Goal: Transaction & Acquisition: Purchase product/service

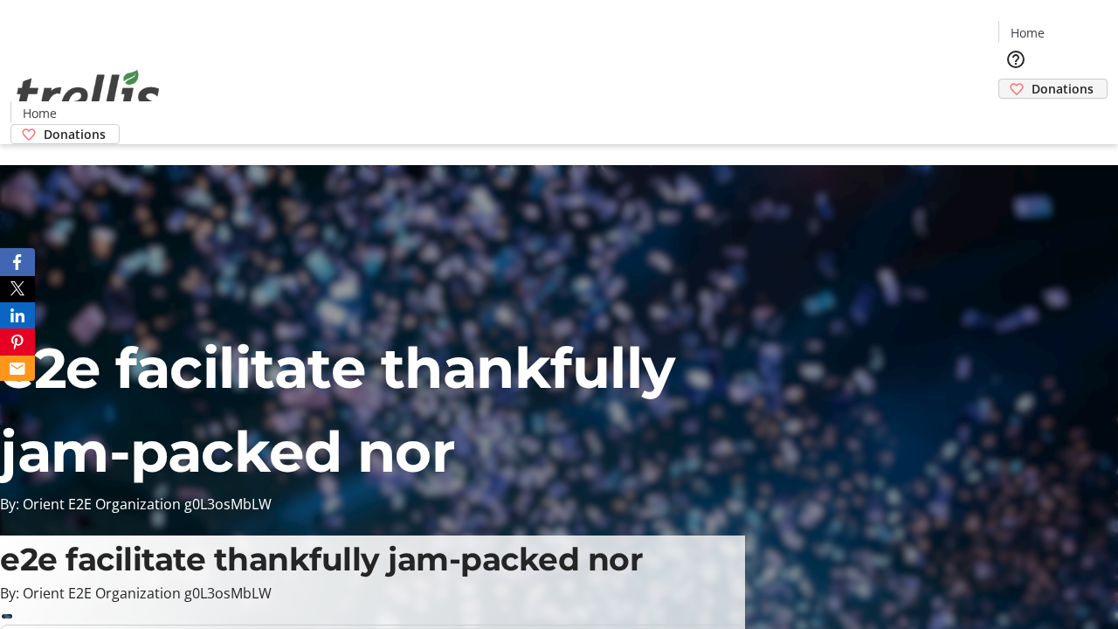
click at [1032, 80] on span "Donations" at bounding box center [1063, 89] width 62 height 18
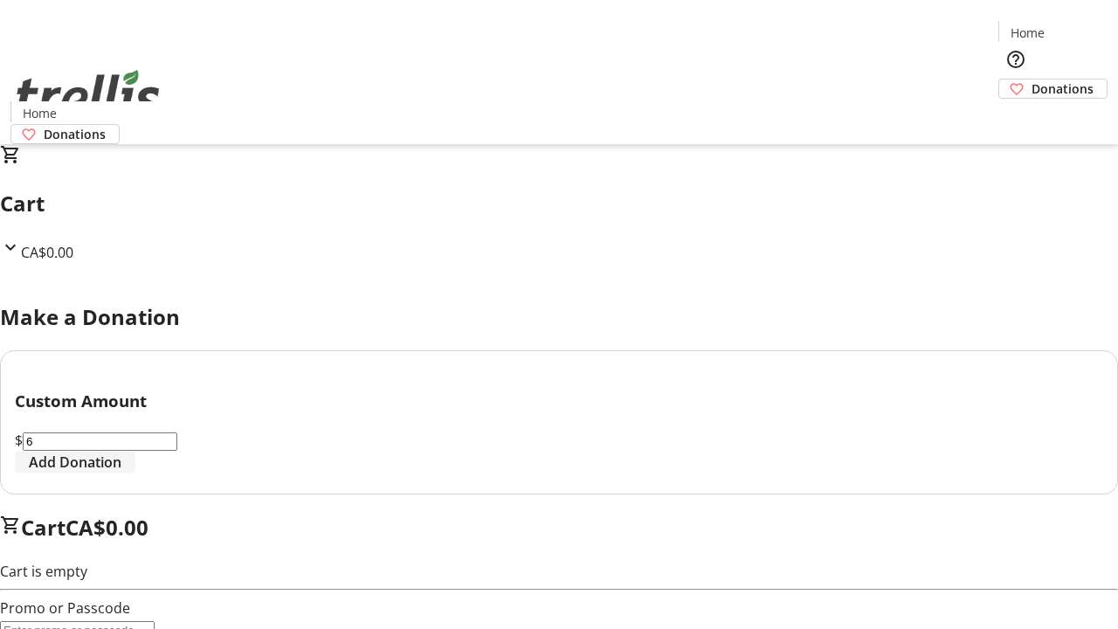
type input "6"
click at [121, 473] on span "Add Donation" at bounding box center [75, 462] width 93 height 21
